Goal: Task Accomplishment & Management: Manage account settings

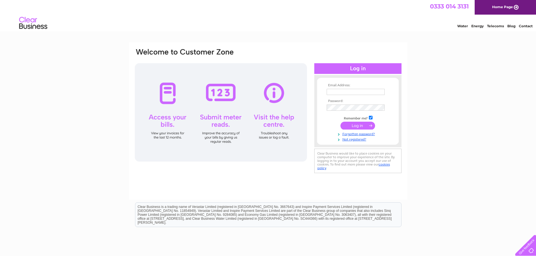
type input "gemma@ggmaccountancy.co.uk"
click at [349, 127] on input "submit" at bounding box center [358, 126] width 35 height 8
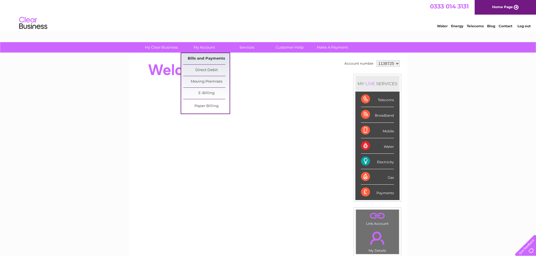
click at [209, 57] on link "Bills and Payments" at bounding box center [206, 58] width 46 height 11
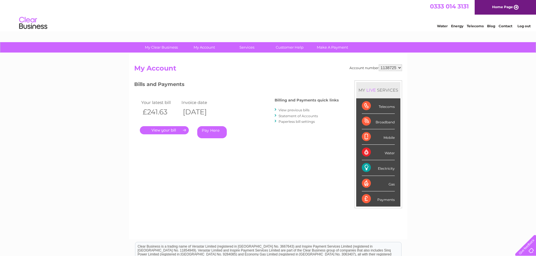
click at [174, 130] on link "." at bounding box center [164, 130] width 49 height 8
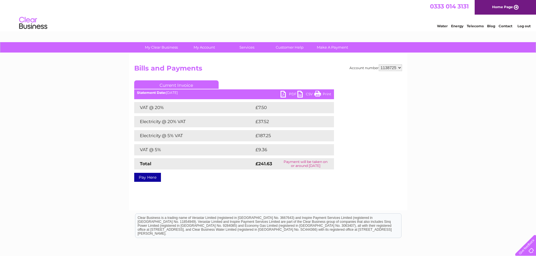
click at [290, 95] on link "PDF" at bounding box center [289, 95] width 17 height 8
